Goal: Navigation & Orientation: Find specific page/section

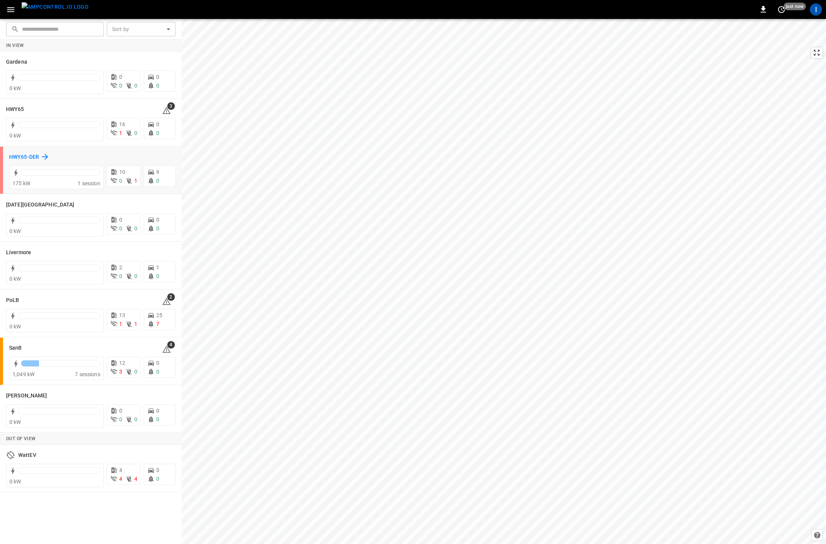
click at [43, 154] on icon at bounding box center [44, 156] width 9 height 9
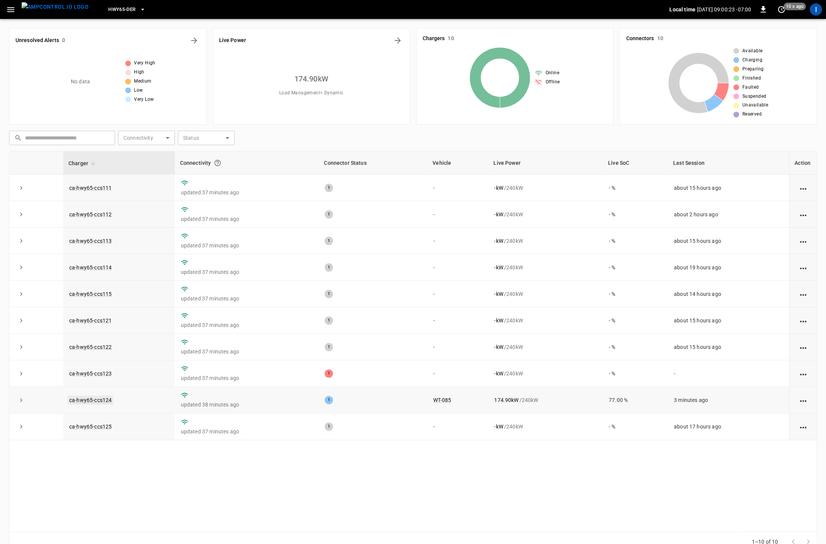
click at [102, 400] on link "ca-hwy65-ccs124" at bounding box center [90, 399] width 45 height 9
click at [99, 316] on td "ca-hwy65-ccs121" at bounding box center [119, 320] width 112 height 26
click at [104, 320] on link "ca-hwy65-ccs121" at bounding box center [90, 320] width 45 height 9
click at [100, 348] on link "ca-hwy65-ccs122" at bounding box center [90, 346] width 45 height 9
